Goal: Navigation & Orientation: Find specific page/section

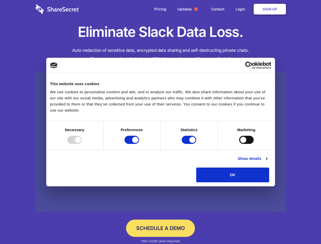
click at [82, 144] on div at bounding box center [74, 140] width 15 height 8
click at [139, 144] on input "Preferences" at bounding box center [132, 140] width 15 height 8
checkbox input "false"
click at [190, 144] on input "Statistics" at bounding box center [189, 140] width 15 height 8
checkbox input "false"
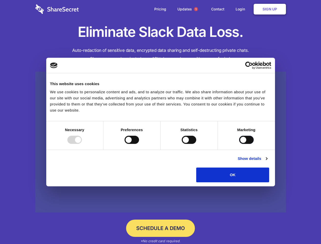
click at [239, 144] on input "Marketing" at bounding box center [246, 140] width 15 height 8
checkbox input "true"
click at [267, 162] on link "Show details" at bounding box center [253, 159] width 30 height 6
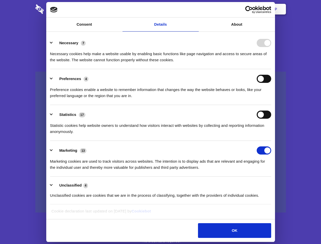
click at [272, 69] on li "Necessary 7 Necessary cookies help make a website usable by enabling basic func…" at bounding box center [160, 51] width 221 height 36
click at [196, 9] on span "1" at bounding box center [196, 9] width 4 height 4
